Goal: Check status: Check status

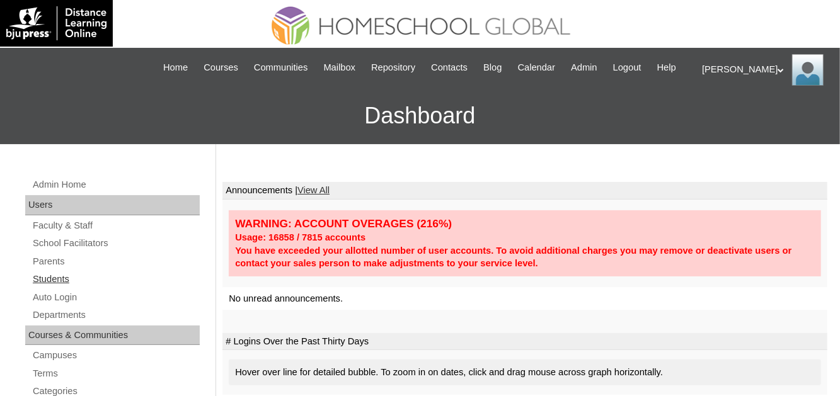
click at [59, 287] on link "Students" at bounding box center [116, 280] width 168 height 16
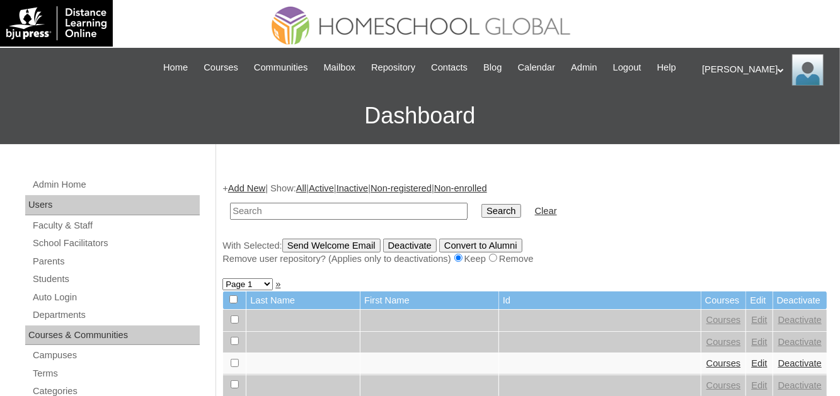
paste input "TOUCHPH2025-MHS0101935"
type input "TOUCHPH2025-MHS0101935"
click at [481, 218] on input "Search" at bounding box center [500, 211] width 39 height 14
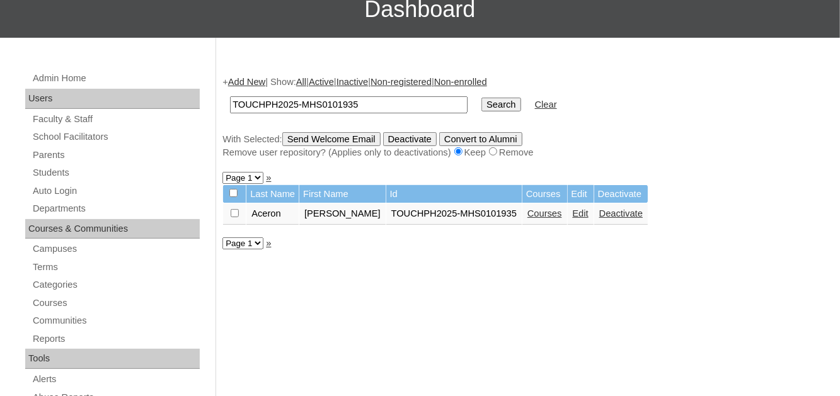
scroll to position [126, 0]
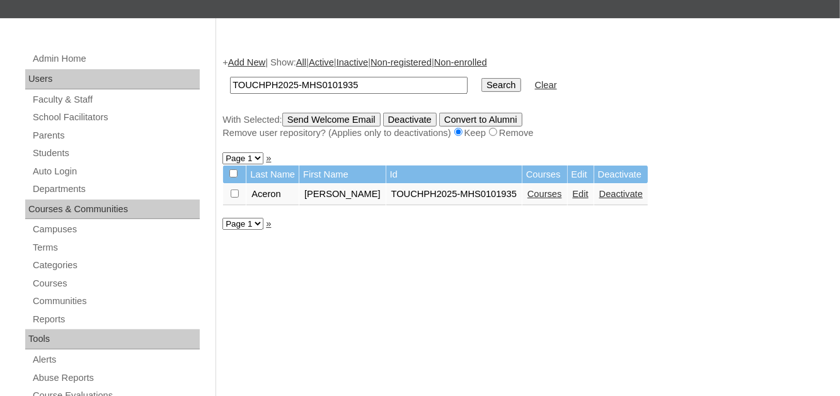
click at [527, 199] on link "Courses" at bounding box center [544, 194] width 35 height 10
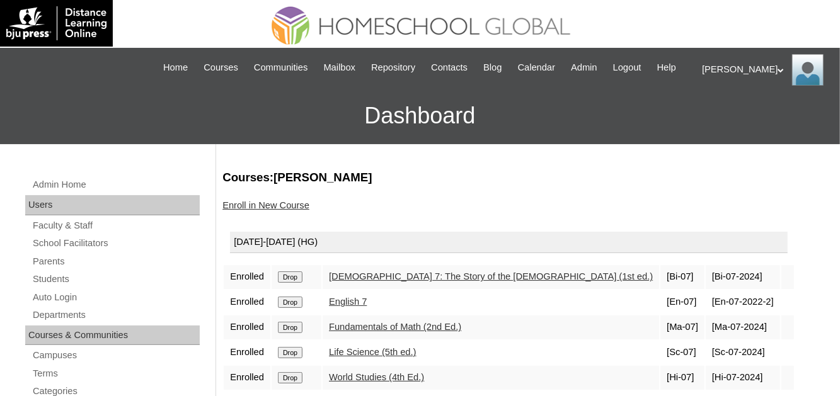
scroll to position [63, 0]
